Goal: Task Accomplishment & Management: Manage account settings

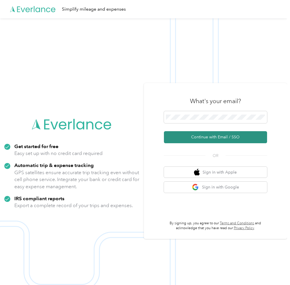
click at [218, 136] on button "Continue with Email / SSO" at bounding box center [215, 137] width 103 height 12
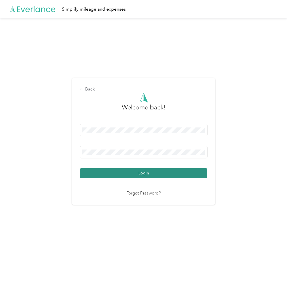
click at [92, 172] on button "Login" at bounding box center [143, 173] width 127 height 10
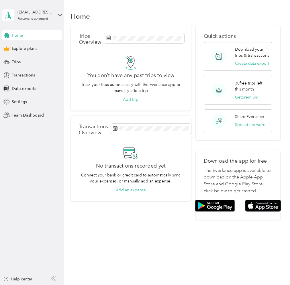
click at [218, 15] on div "Home" at bounding box center [176, 16] width 210 height 12
click at [46, 14] on div "[EMAIL_ADDRESS][DOMAIN_NAME]" at bounding box center [35, 12] width 36 height 6
click at [81, 16] on h1 "Home" at bounding box center [80, 16] width 19 height 6
click at [15, 101] on span "Settings" at bounding box center [19, 102] width 15 height 6
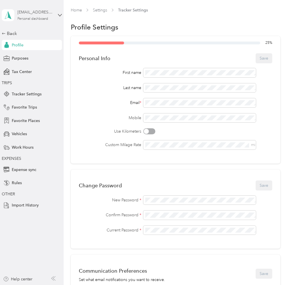
click at [42, 18] on div "Personal dashboard" at bounding box center [32, 18] width 31 height 3
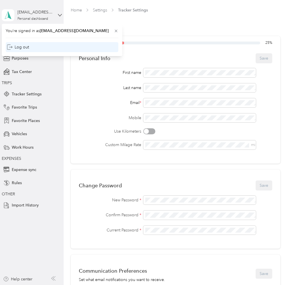
click at [30, 48] on div "Log out" at bounding box center [62, 47] width 113 height 10
